Goal: Task Accomplishment & Management: Manage account settings

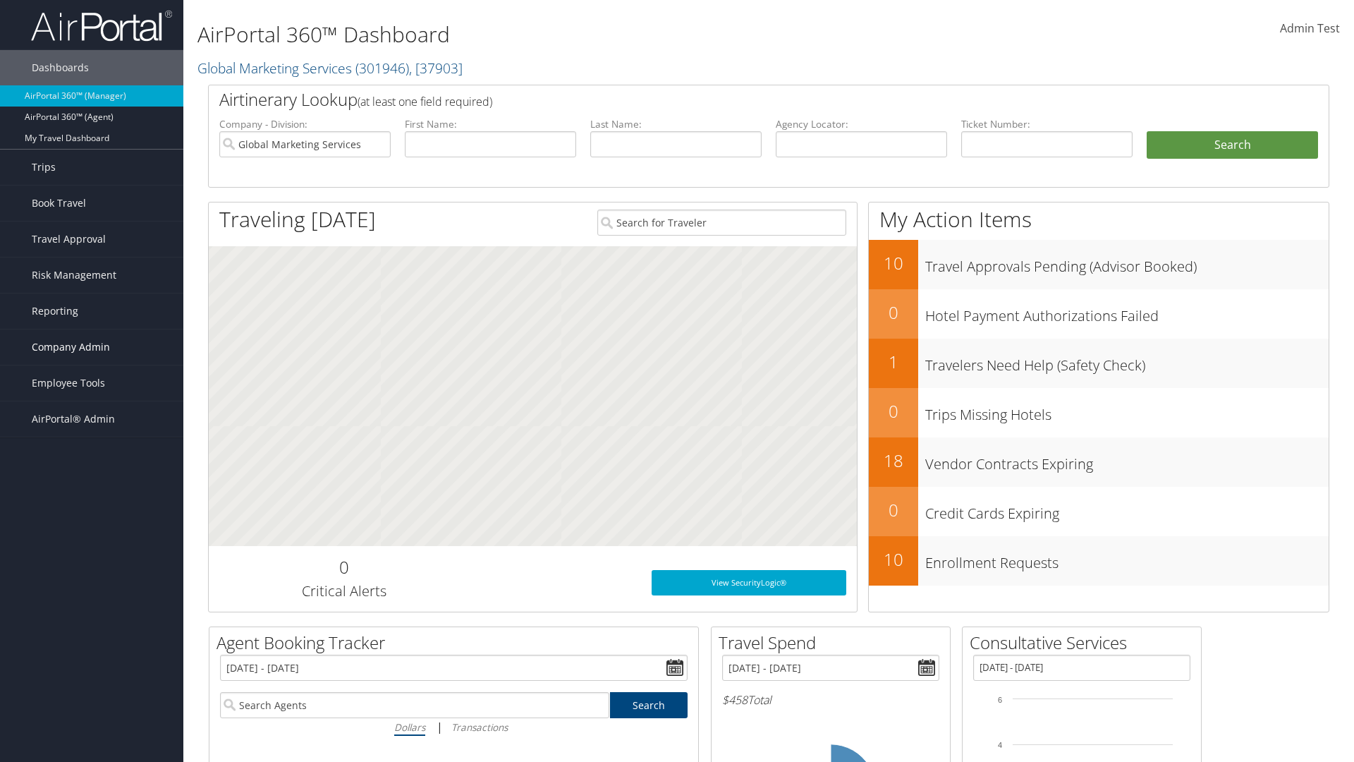
click at [92, 347] on span "Company Admin" at bounding box center [71, 346] width 78 height 35
click at [0, 0] on link "People" at bounding box center [0, 0] width 0 height 0
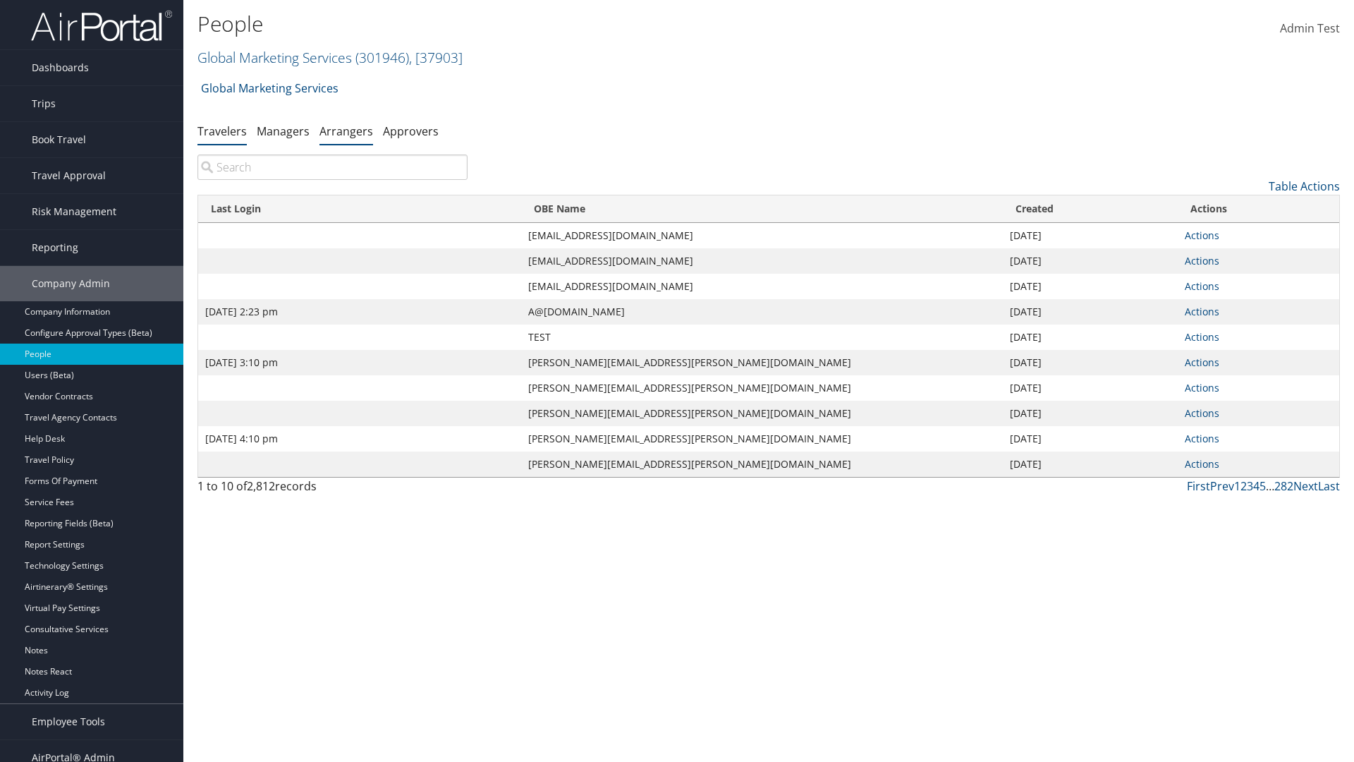
click at [346, 130] on link "Arrangers" at bounding box center [346, 131] width 54 height 16
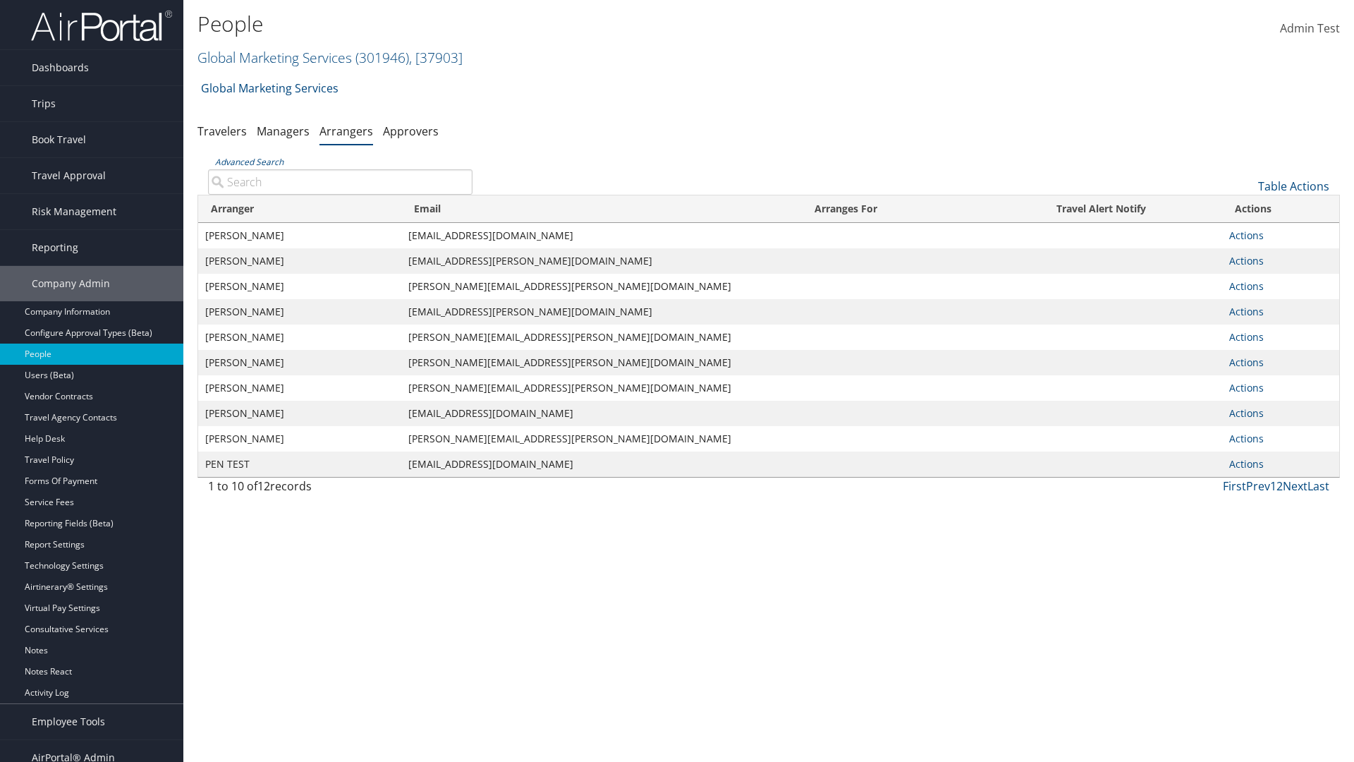
click at [340, 181] on input "Advanced Search" at bounding box center [340, 181] width 264 height 25
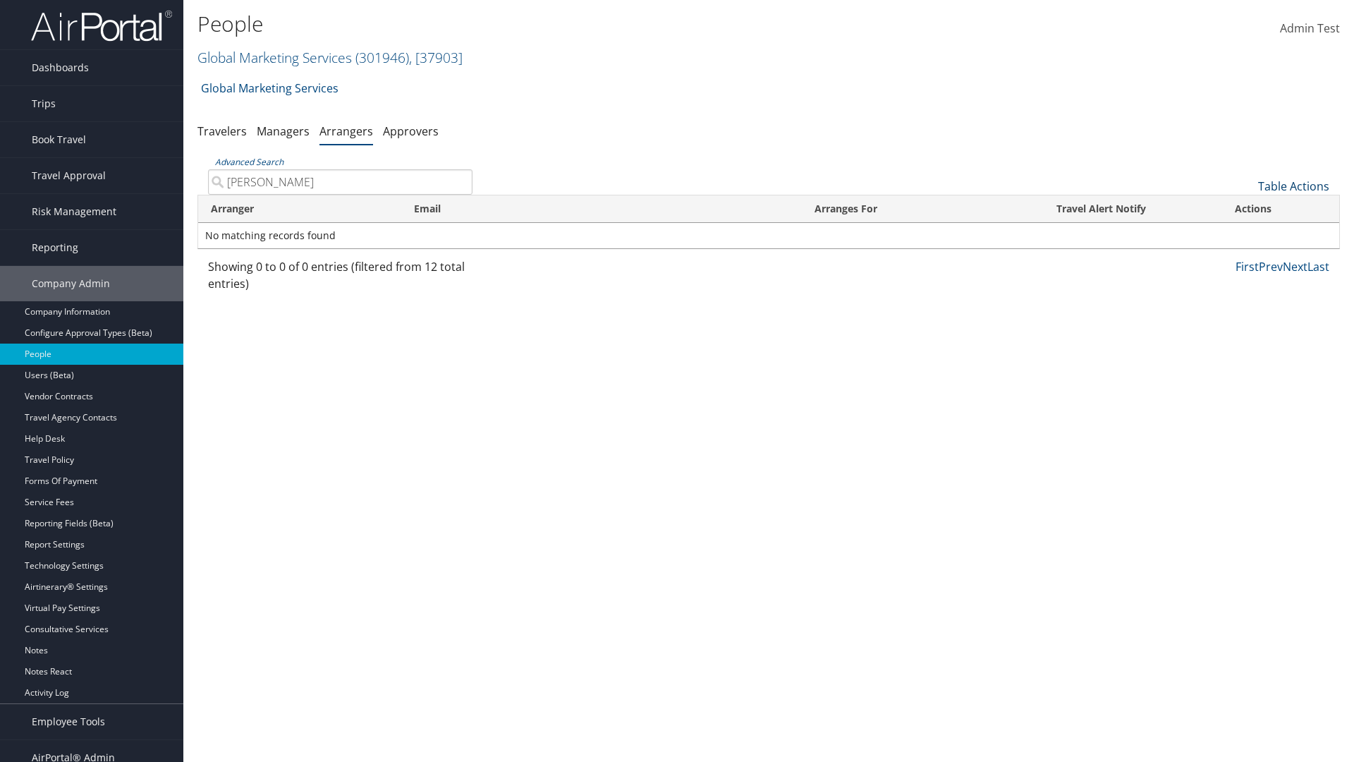
type input "AARON ADAMS"
click at [1293, 186] on link "Table Actions" at bounding box center [1293, 186] width 71 height 16
click at [1246, 208] on link "Add An Arranger" at bounding box center [1246, 208] width 185 height 24
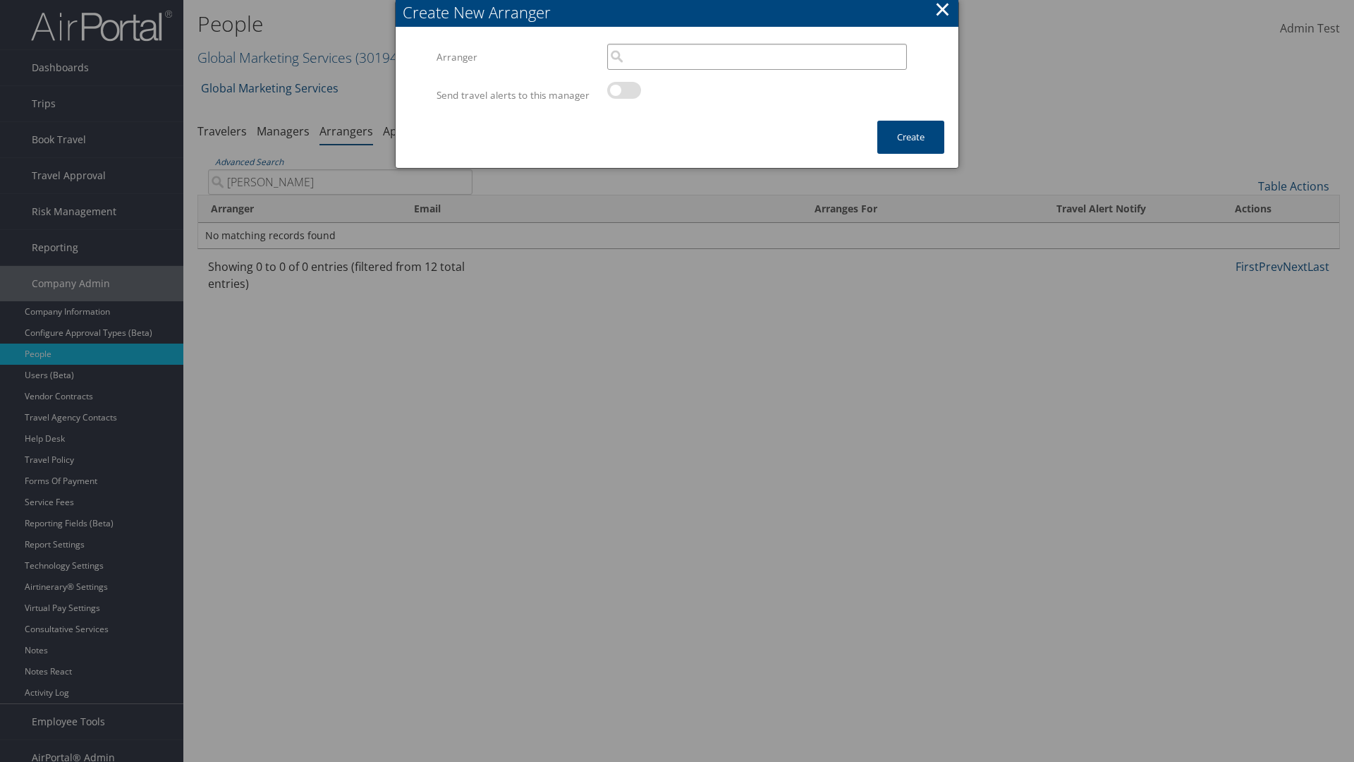
click at [757, 56] on input "search" at bounding box center [757, 57] width 300 height 26
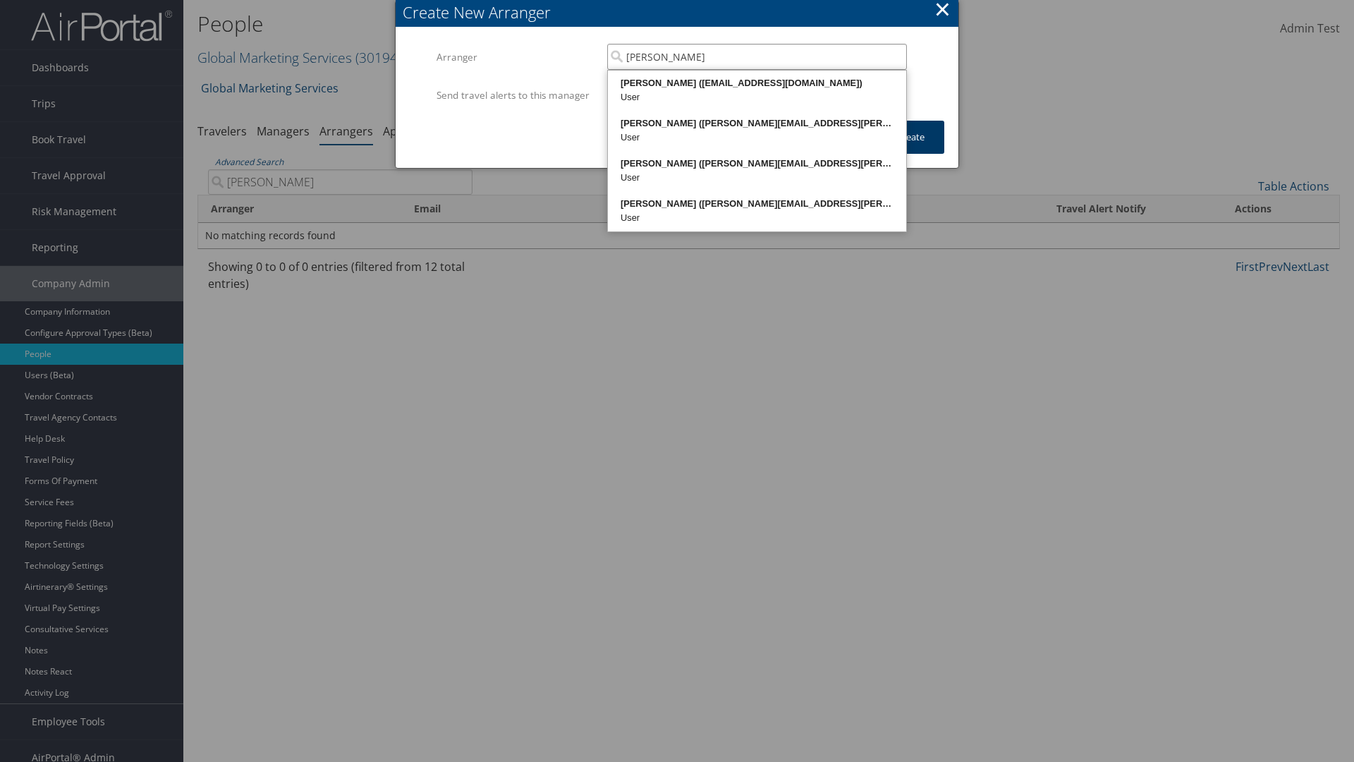
click at [757, 83] on div "AARON ADAMS (20768968@test898661.com)" at bounding box center [757, 83] width 294 height 14
type input "AARON ADAMS"
click at [910, 151] on button "Create" at bounding box center [910, 137] width 67 height 33
